Goal: Navigation & Orientation: Find specific page/section

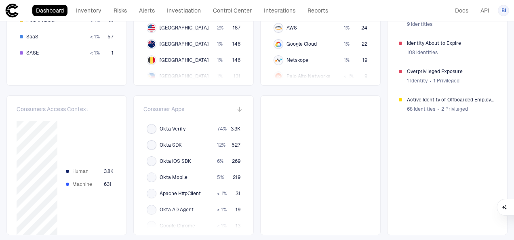
scroll to position [273, 0]
click at [99, 184] on div "Machine 631" at bounding box center [89, 184] width 52 height 10
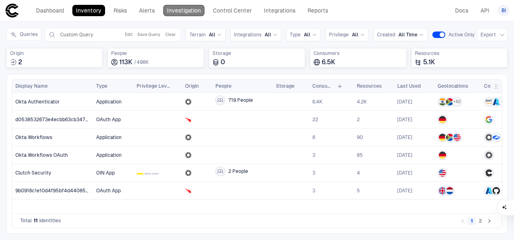
click at [193, 12] on link "Investigation" at bounding box center [183, 10] width 41 height 11
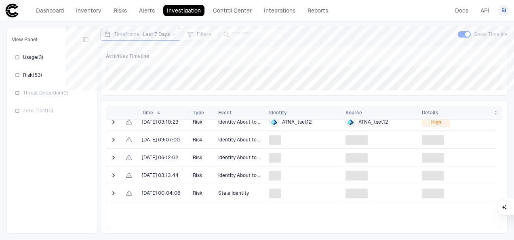
scroll to position [283, 0]
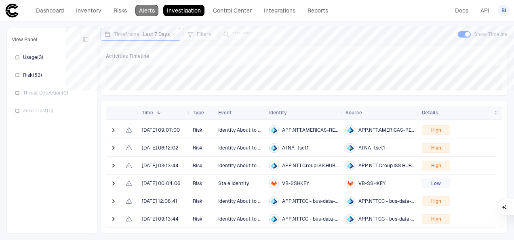
click at [148, 10] on link "Alerts" at bounding box center [146, 10] width 23 height 11
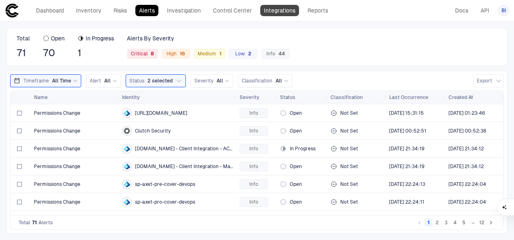
click at [288, 12] on link "Integrations" at bounding box center [279, 10] width 39 height 11
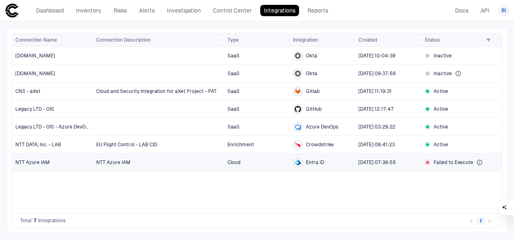
click at [103, 163] on span "NTT Azure IAM" at bounding box center [113, 163] width 34 height 6
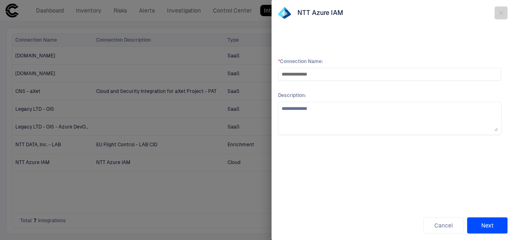
click at [503, 11] on icon "button" at bounding box center [501, 13] width 6 height 6
